Goal: Transaction & Acquisition: Purchase product/service

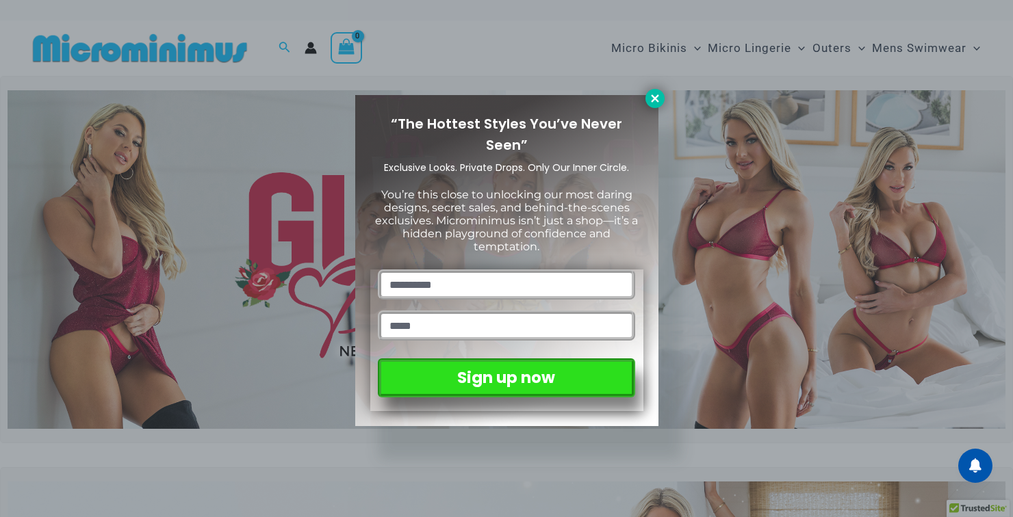
click at [656, 102] on icon at bounding box center [655, 98] width 12 height 12
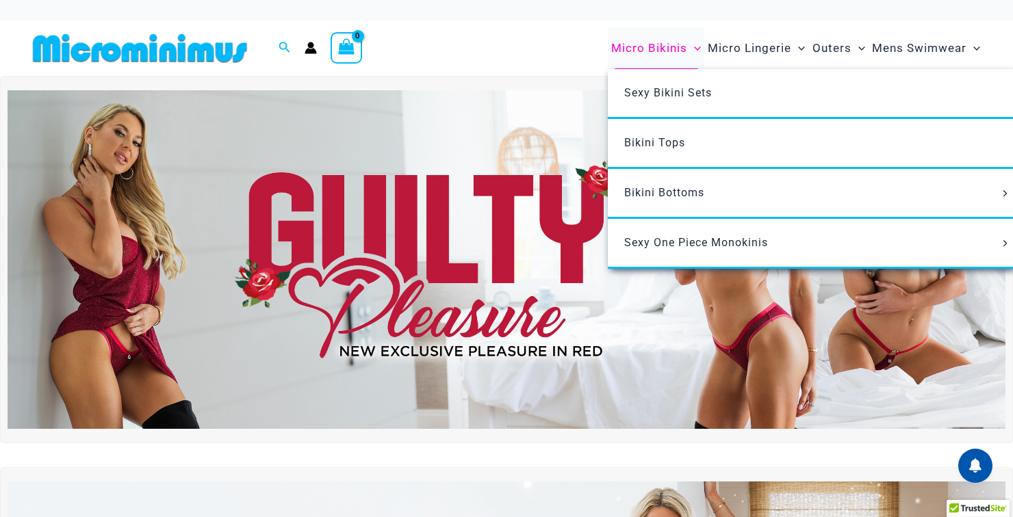
click at [665, 51] on span "Micro Bikinis" at bounding box center [649, 48] width 76 height 35
click at [666, 49] on span "Micro Bikinis" at bounding box center [649, 48] width 76 height 35
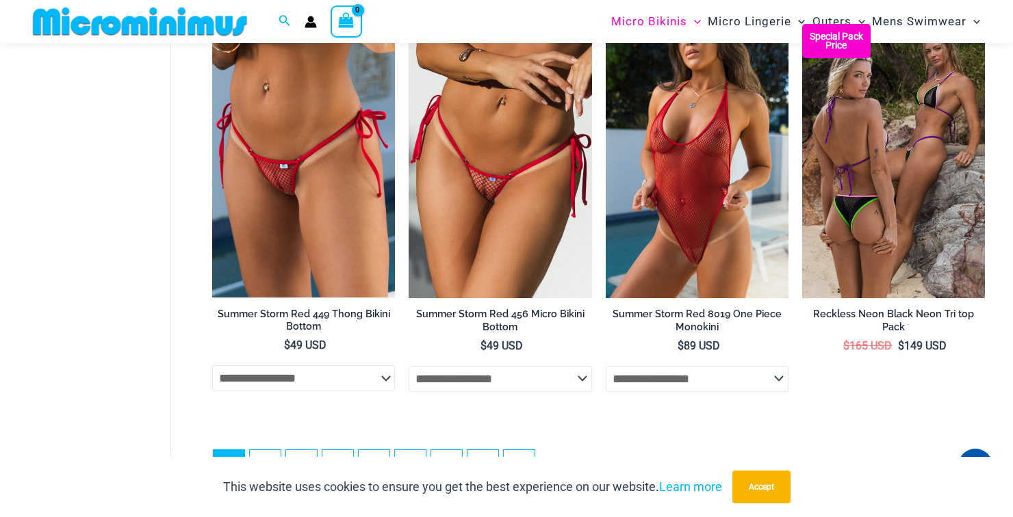
scroll to position [3292, 0]
